Goal: Check status: Check status

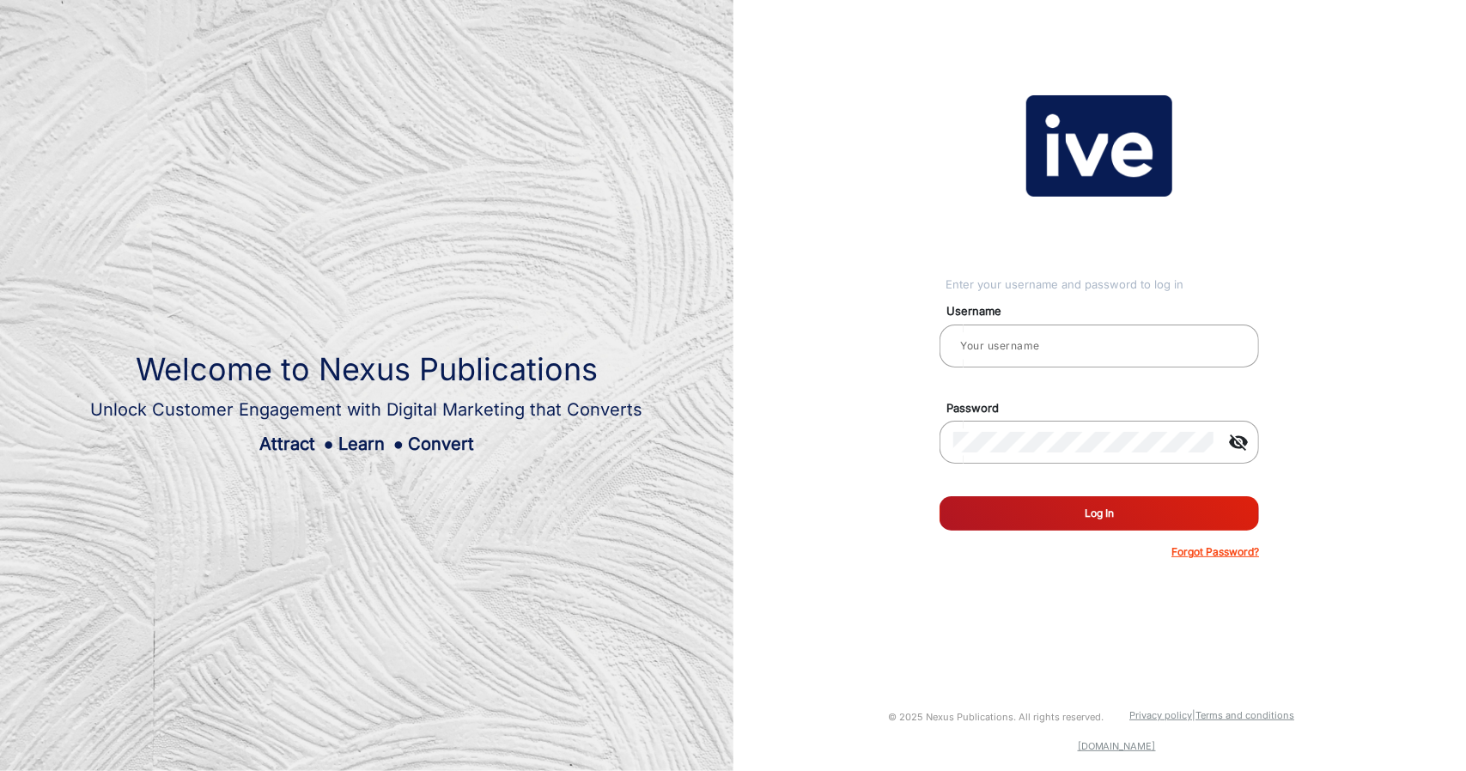
type input "gemcell"
click at [960, 528] on button "Log In" at bounding box center [1100, 514] width 320 height 34
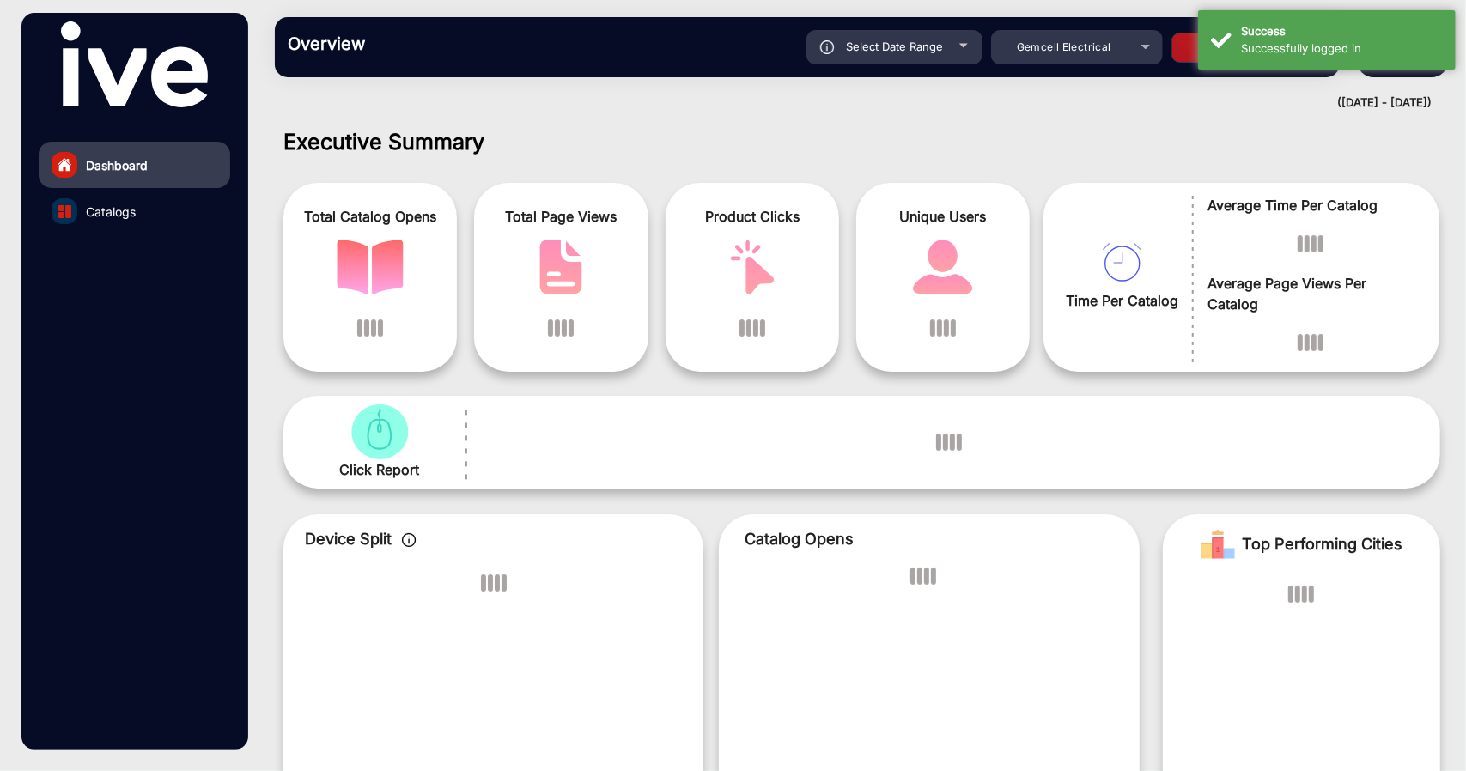
scroll to position [13, 0]
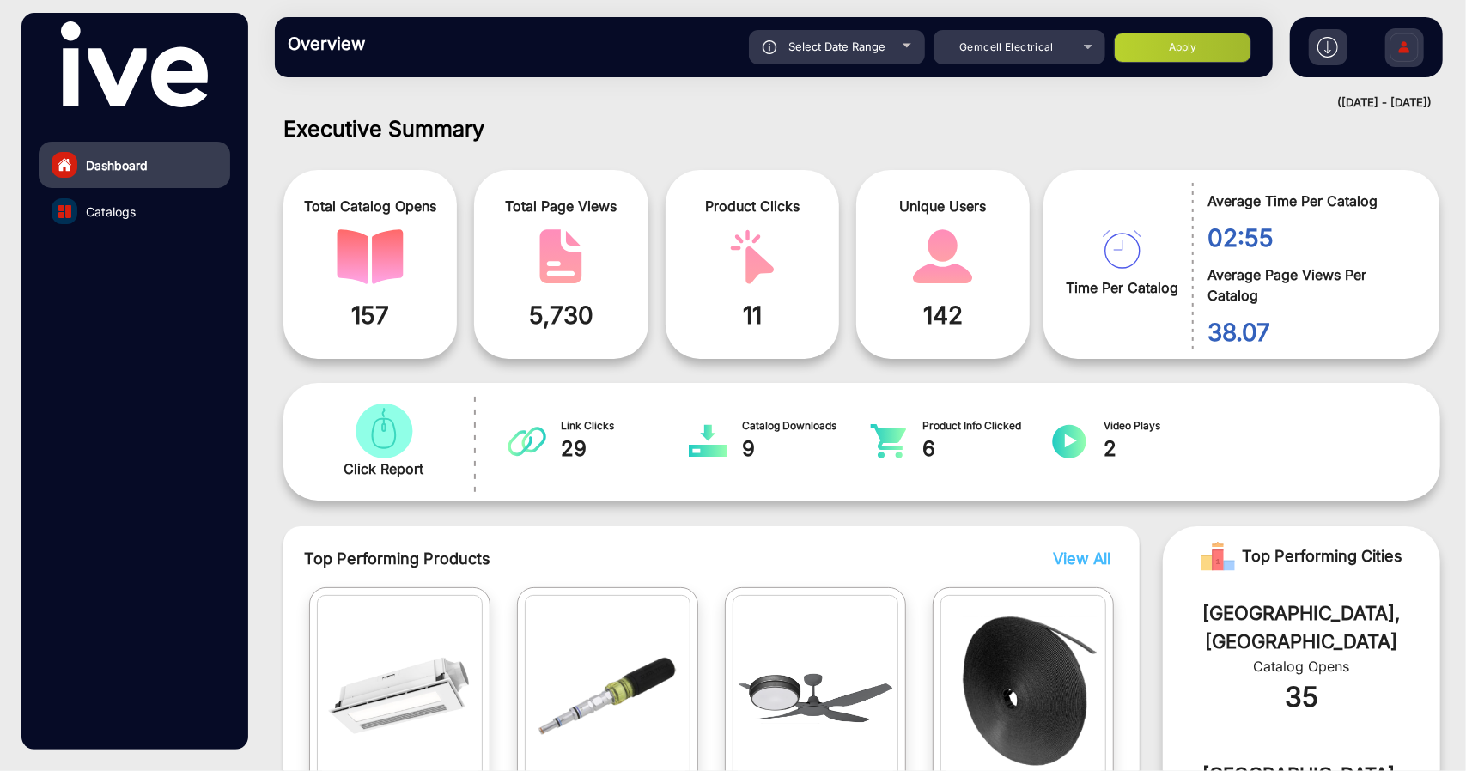
click at [887, 41] on div "Select Date Range" at bounding box center [837, 47] width 176 height 34
type input "[DATE]"
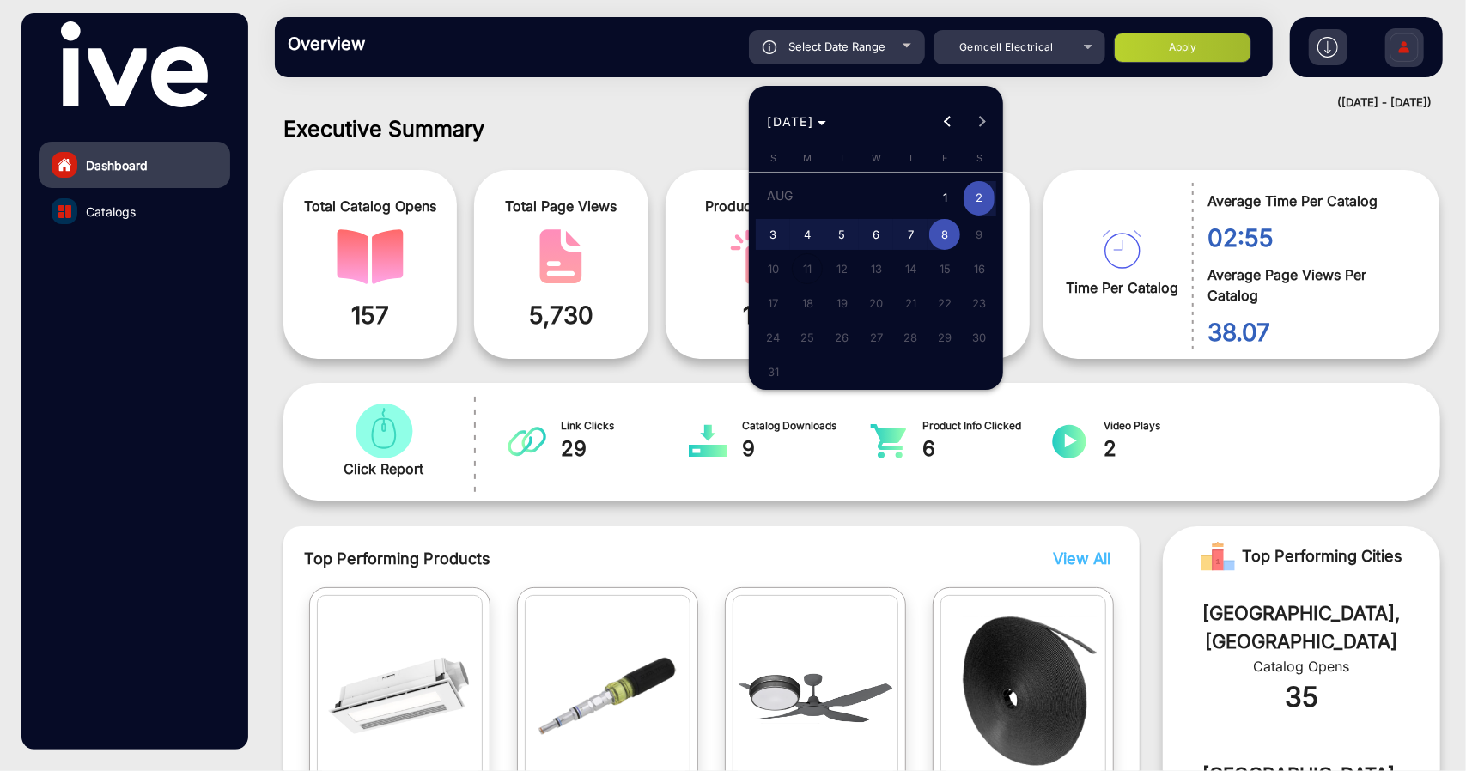
click at [944, 197] on span "1" at bounding box center [944, 198] width 31 height 35
type input "[DATE]"
click at [954, 238] on span "8" at bounding box center [944, 234] width 31 height 31
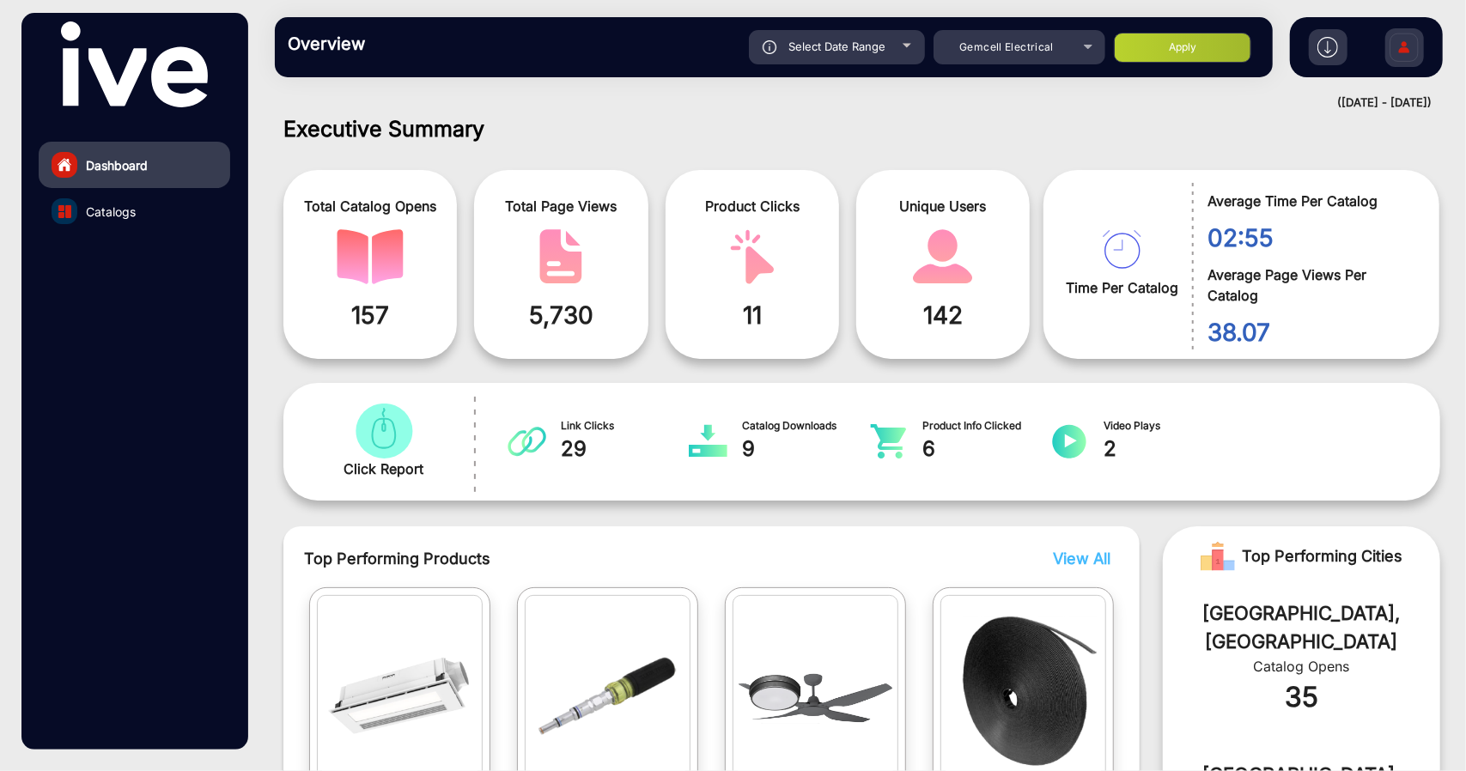
type input "[DATE]"
click at [1204, 33] on button "Apply" at bounding box center [1182, 48] width 137 height 30
type input "[DATE]"
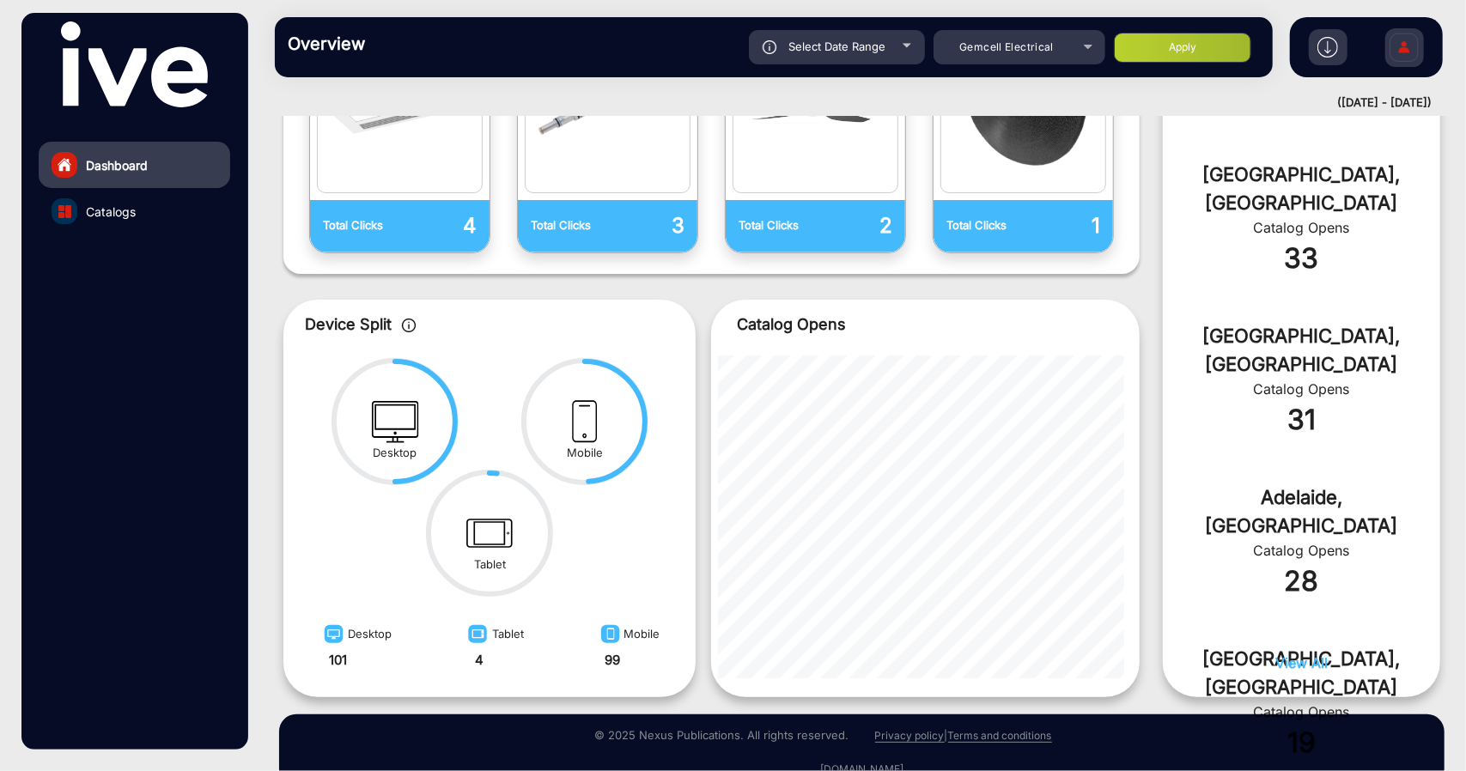
scroll to position [649, 0]
